Goal: Find specific page/section: Find specific page/section

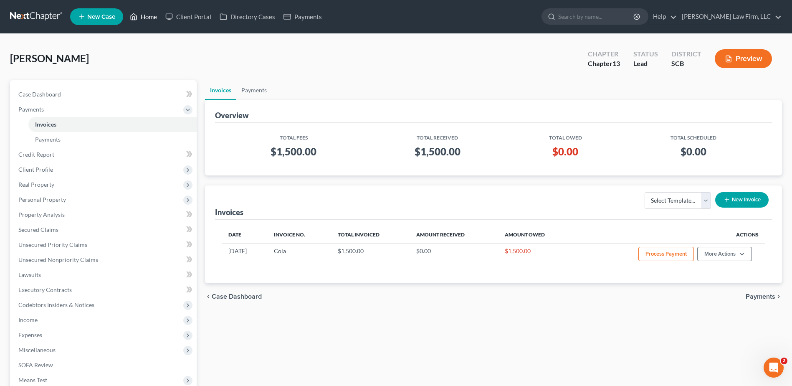
click at [139, 18] on link "Home" at bounding box center [143, 16] width 35 height 15
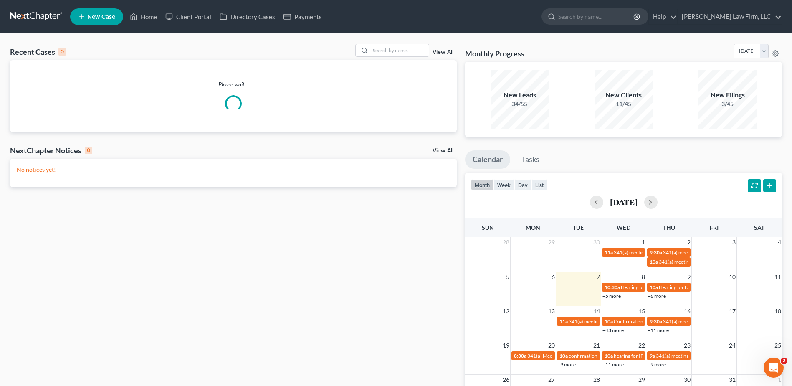
click at [402, 47] on input "search" at bounding box center [399, 50] width 58 height 12
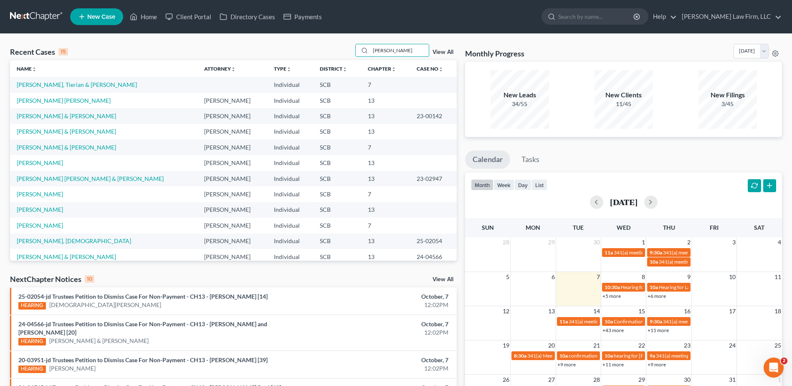
type input "[PERSON_NAME]"
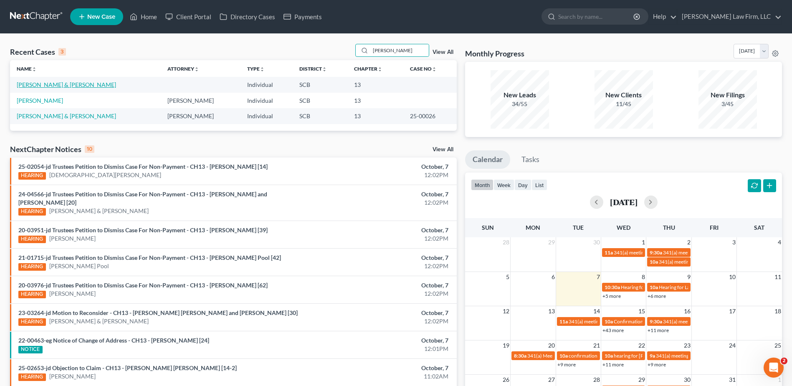
click at [62, 84] on link "[PERSON_NAME] & [PERSON_NAME]" at bounding box center [66, 84] width 99 height 7
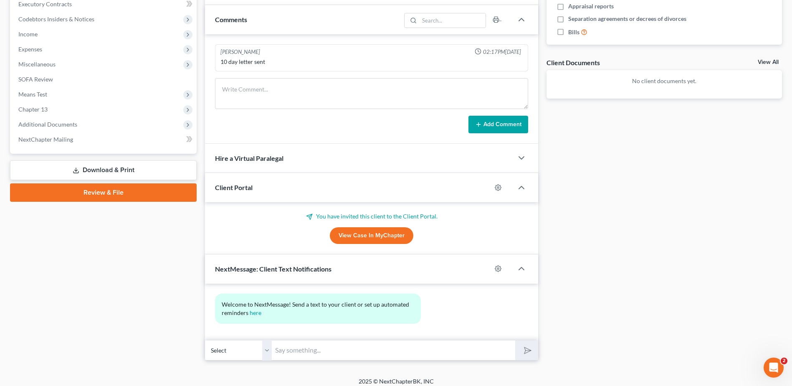
scroll to position [262, 0]
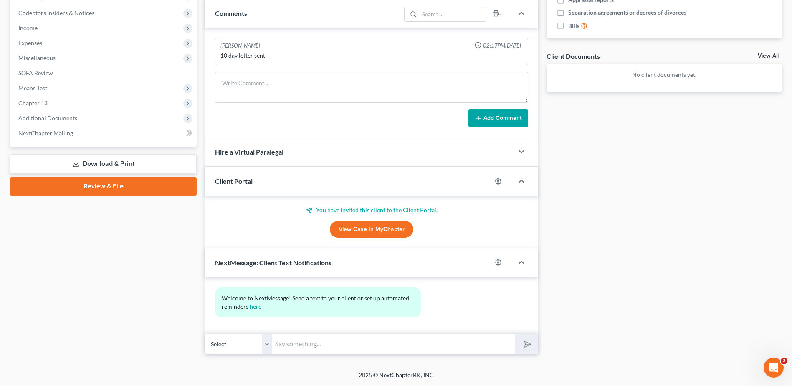
click at [66, 111] on span "Additional Documents" at bounding box center [104, 118] width 185 height 15
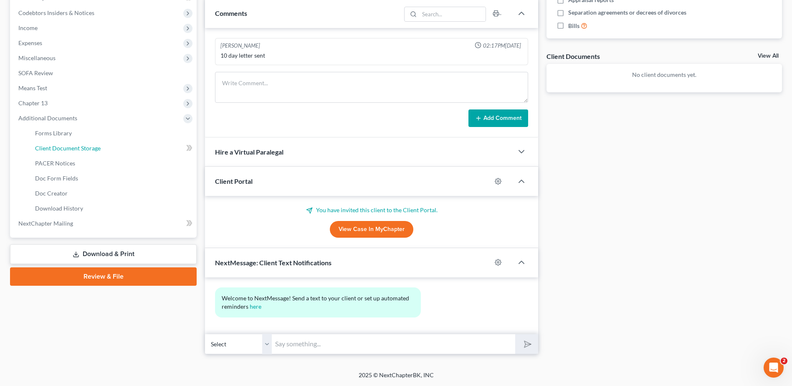
click at [84, 147] on span "Client Document Storage" at bounding box center [68, 147] width 66 height 7
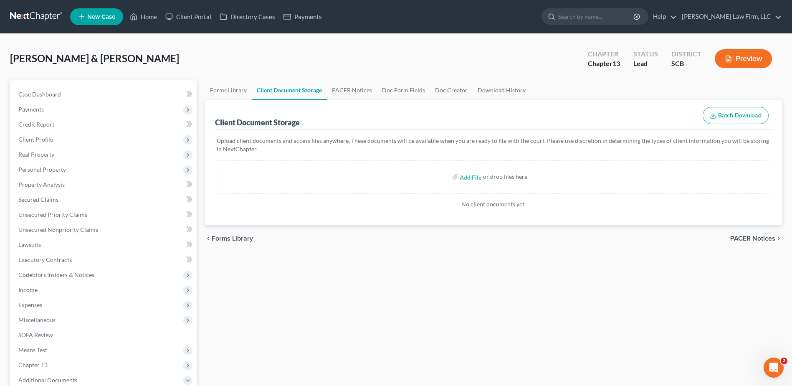
click at [451, 320] on div "Forms Library Client Document Storage PACER Notices Doc Form Fields Doc Creator…" at bounding box center [493, 313] width 585 height 467
click at [93, 99] on link "Case Dashboard" at bounding box center [104, 94] width 185 height 15
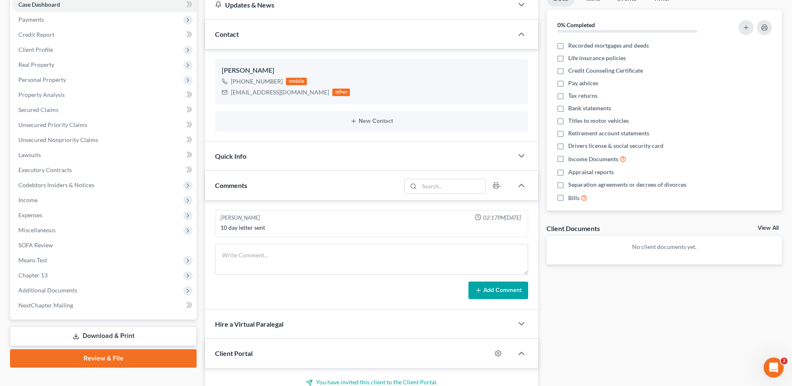
scroll to position [11, 0]
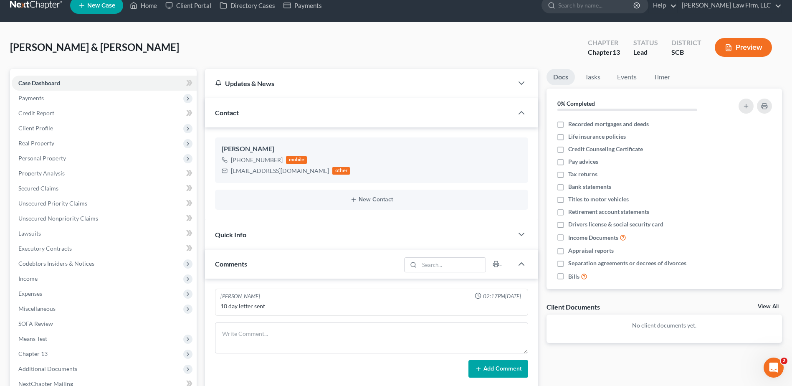
click at [85, 103] on span "Payments" at bounding box center [104, 98] width 185 height 15
click at [85, 114] on link "Invoices" at bounding box center [112, 113] width 168 height 15
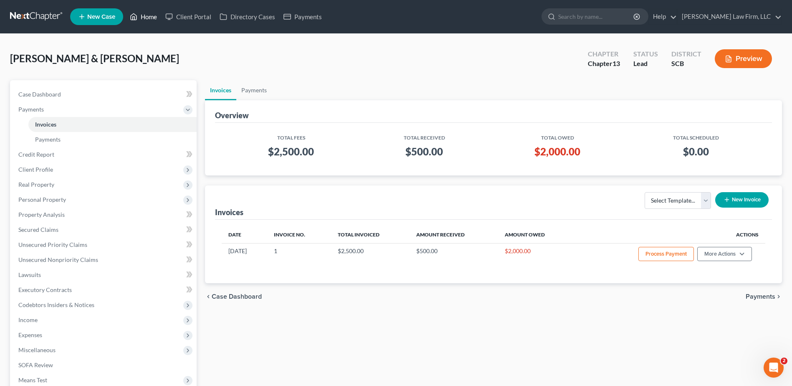
click at [144, 18] on link "Home" at bounding box center [143, 16] width 35 height 15
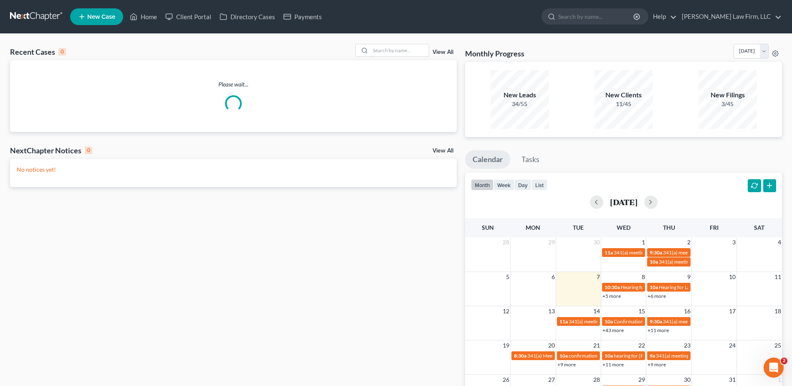
click at [395, 51] on input "search" at bounding box center [399, 50] width 58 height 12
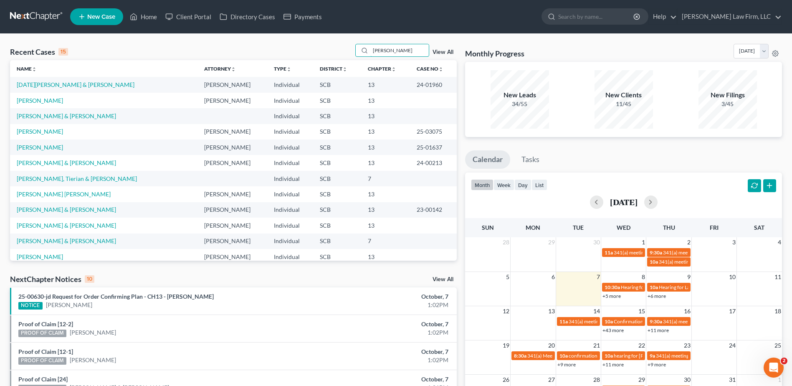
type input "[PERSON_NAME]"
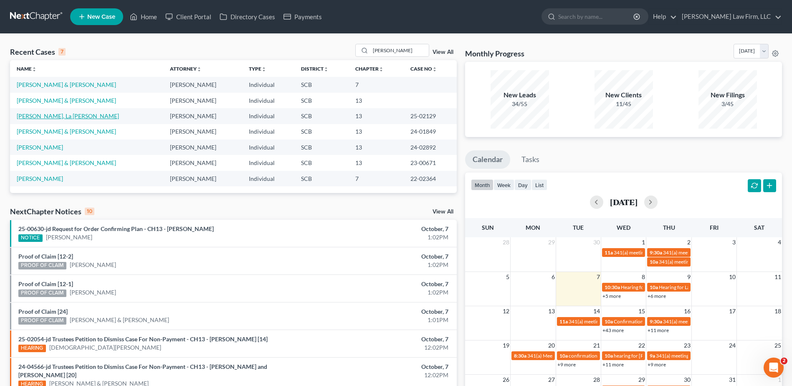
click at [40, 116] on link "[PERSON_NAME], La [PERSON_NAME]" at bounding box center [68, 115] width 102 height 7
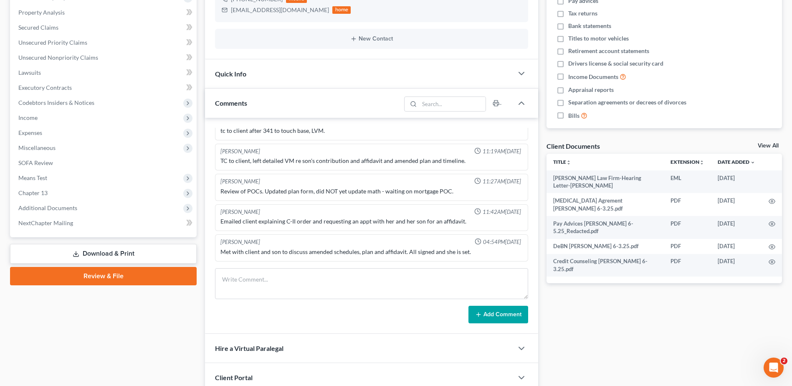
scroll to position [209, 0]
